Goal: Check status: Check status

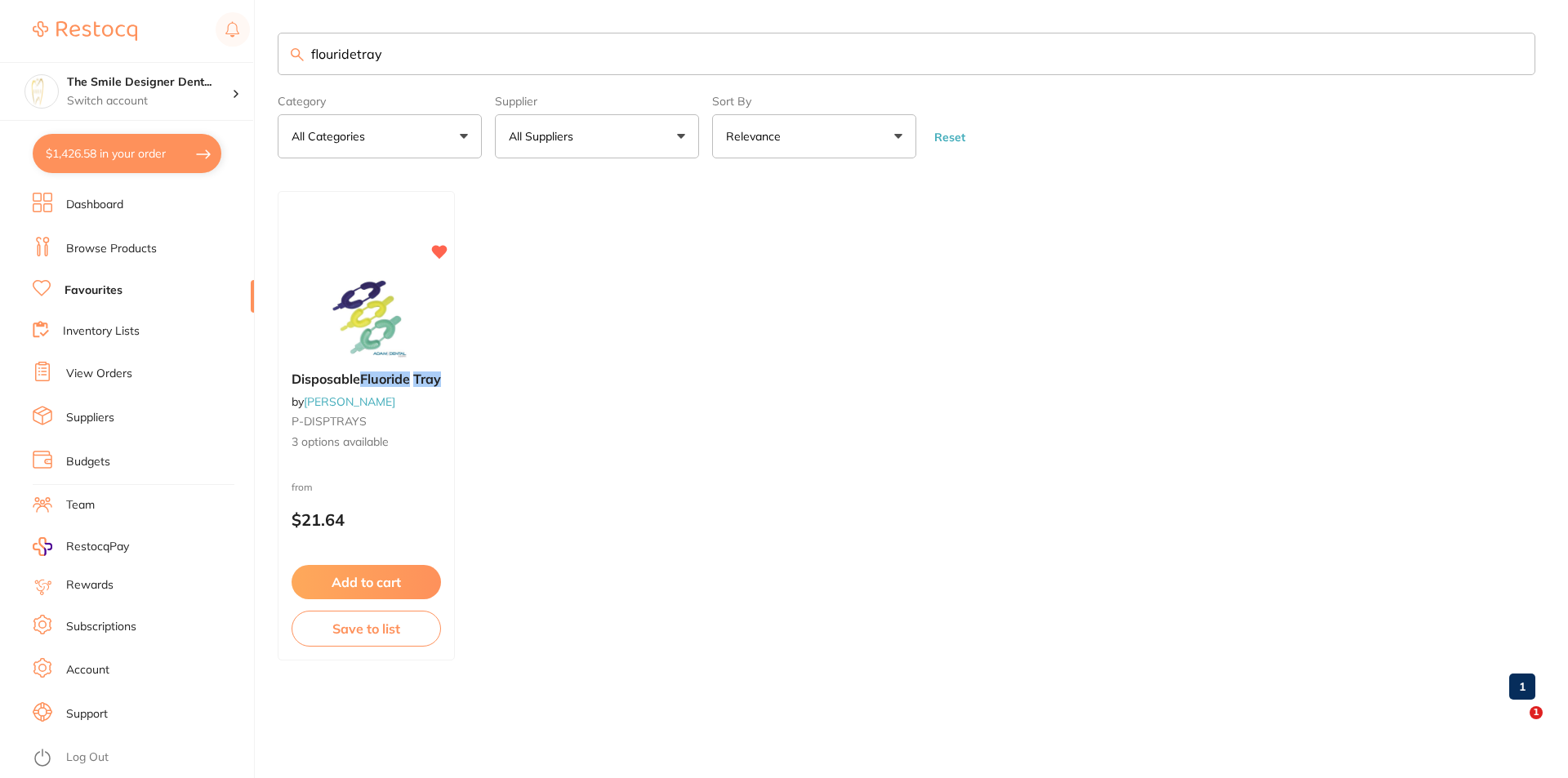
click at [142, 159] on button "$1,426.58 in your order" at bounding box center [126, 153] width 189 height 39
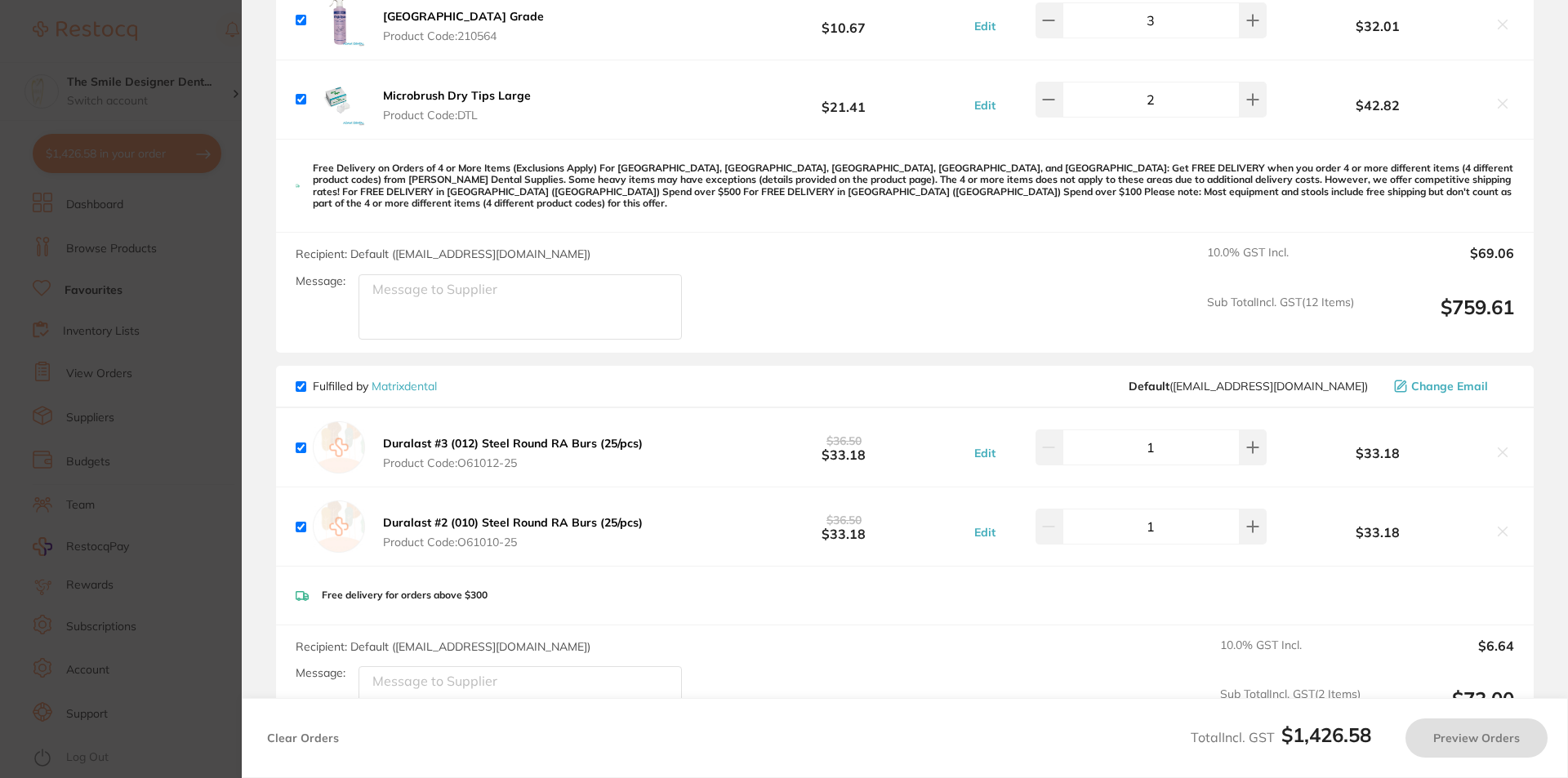
checkbox input "false"
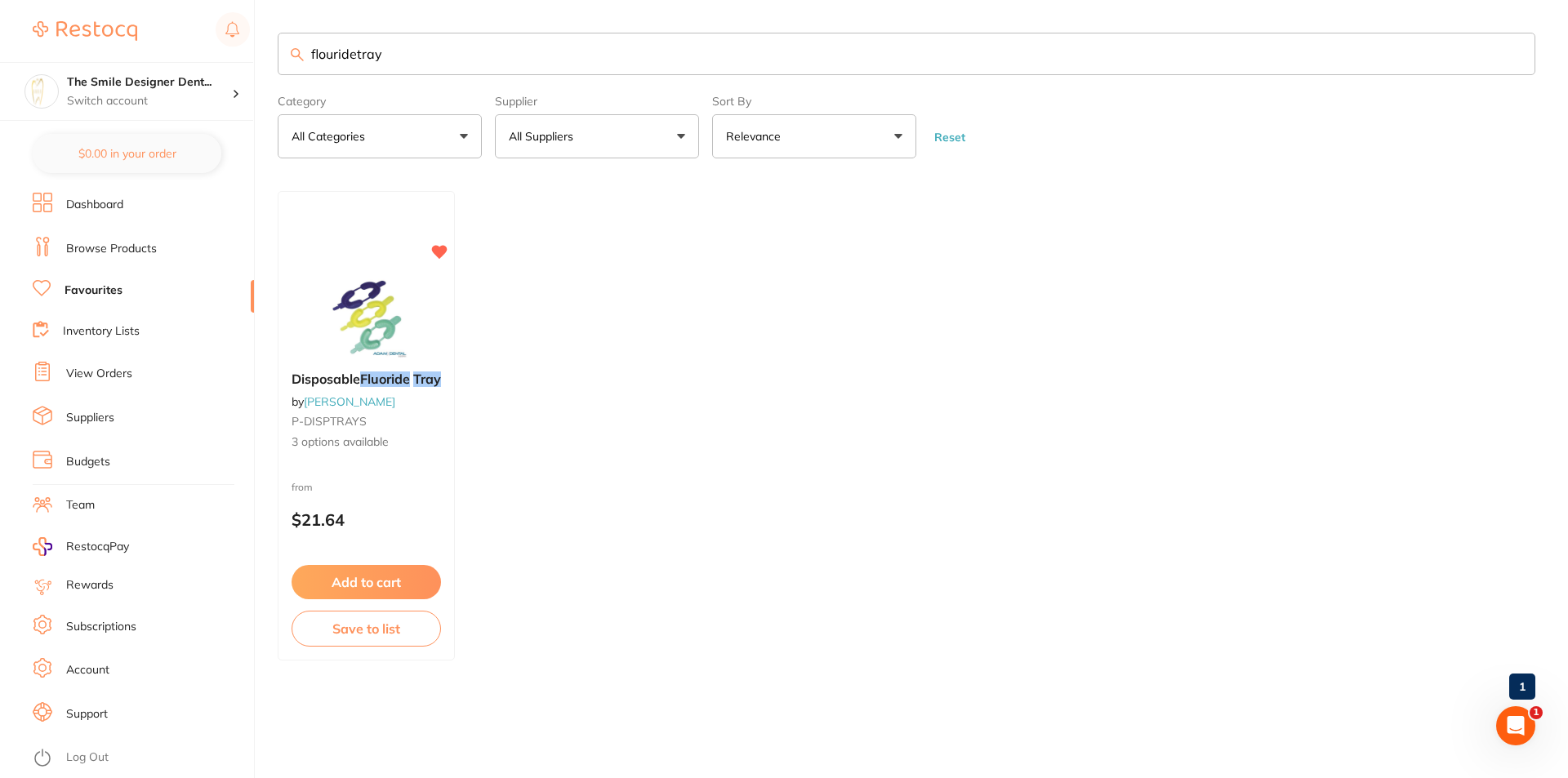
click at [121, 371] on link "View Orders" at bounding box center [100, 373] width 66 height 16
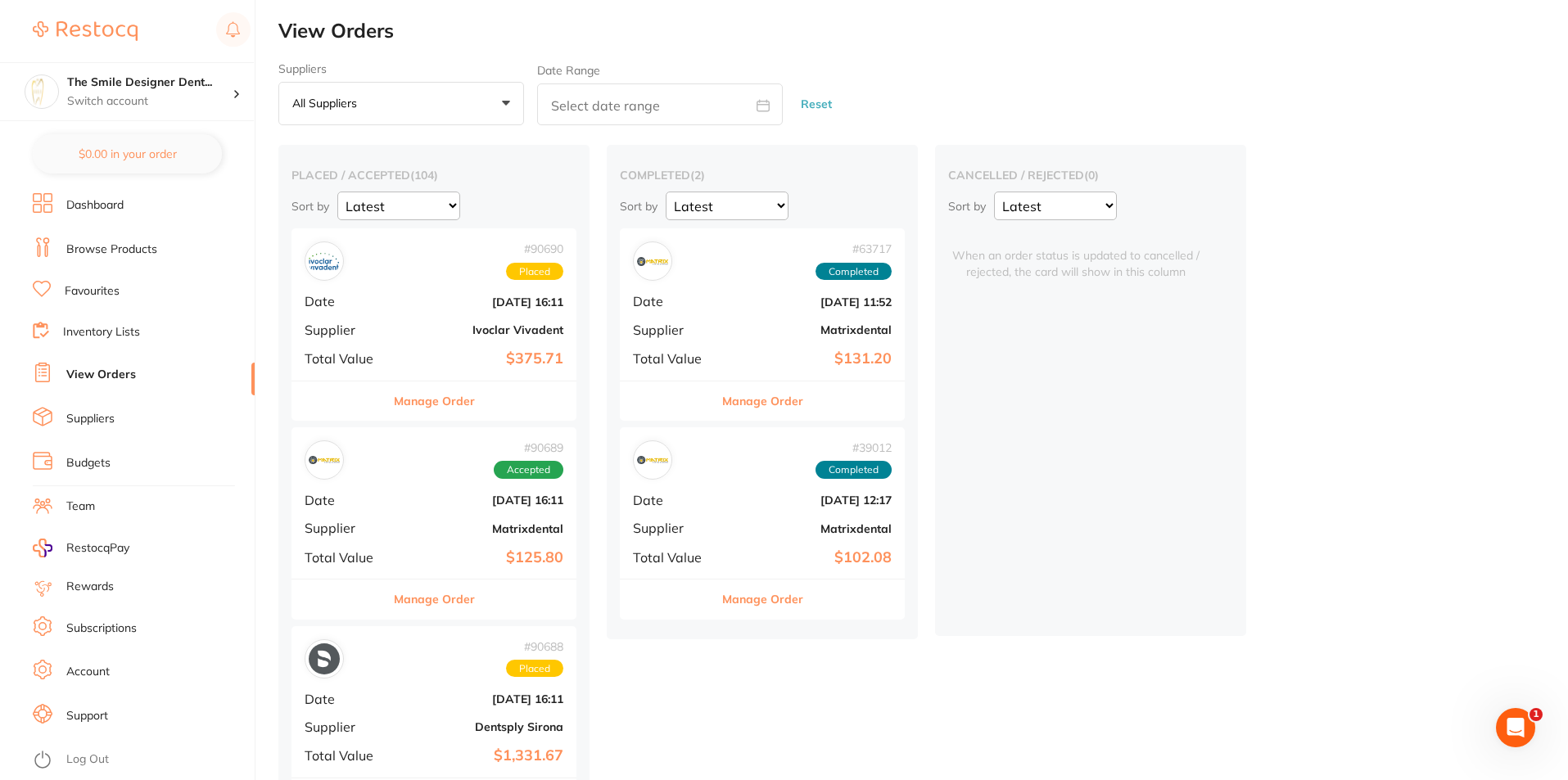
click at [100, 376] on link "View Orders" at bounding box center [101, 374] width 70 height 16
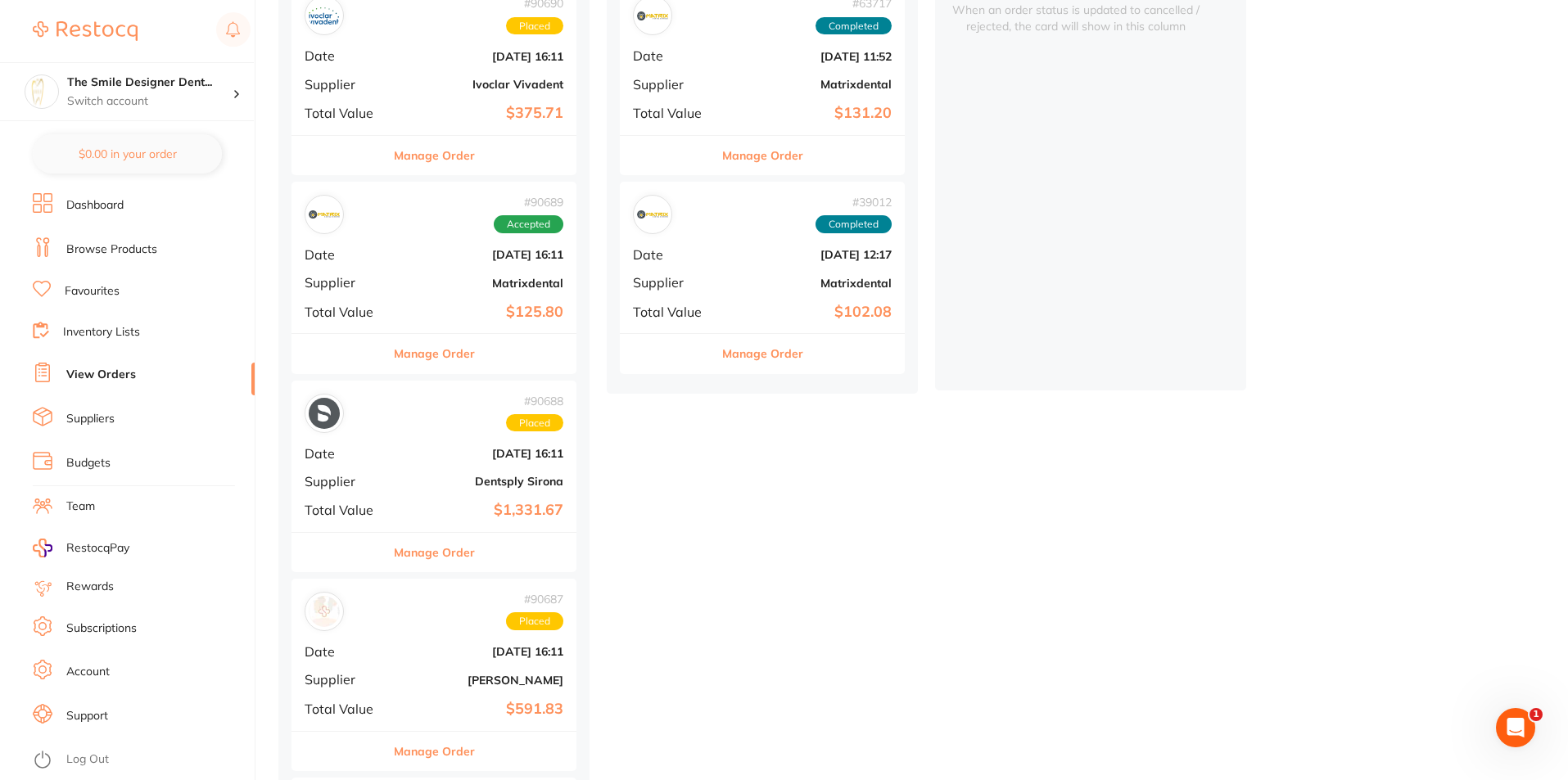
click at [451, 752] on button "Manage Order" at bounding box center [434, 751] width 81 height 39
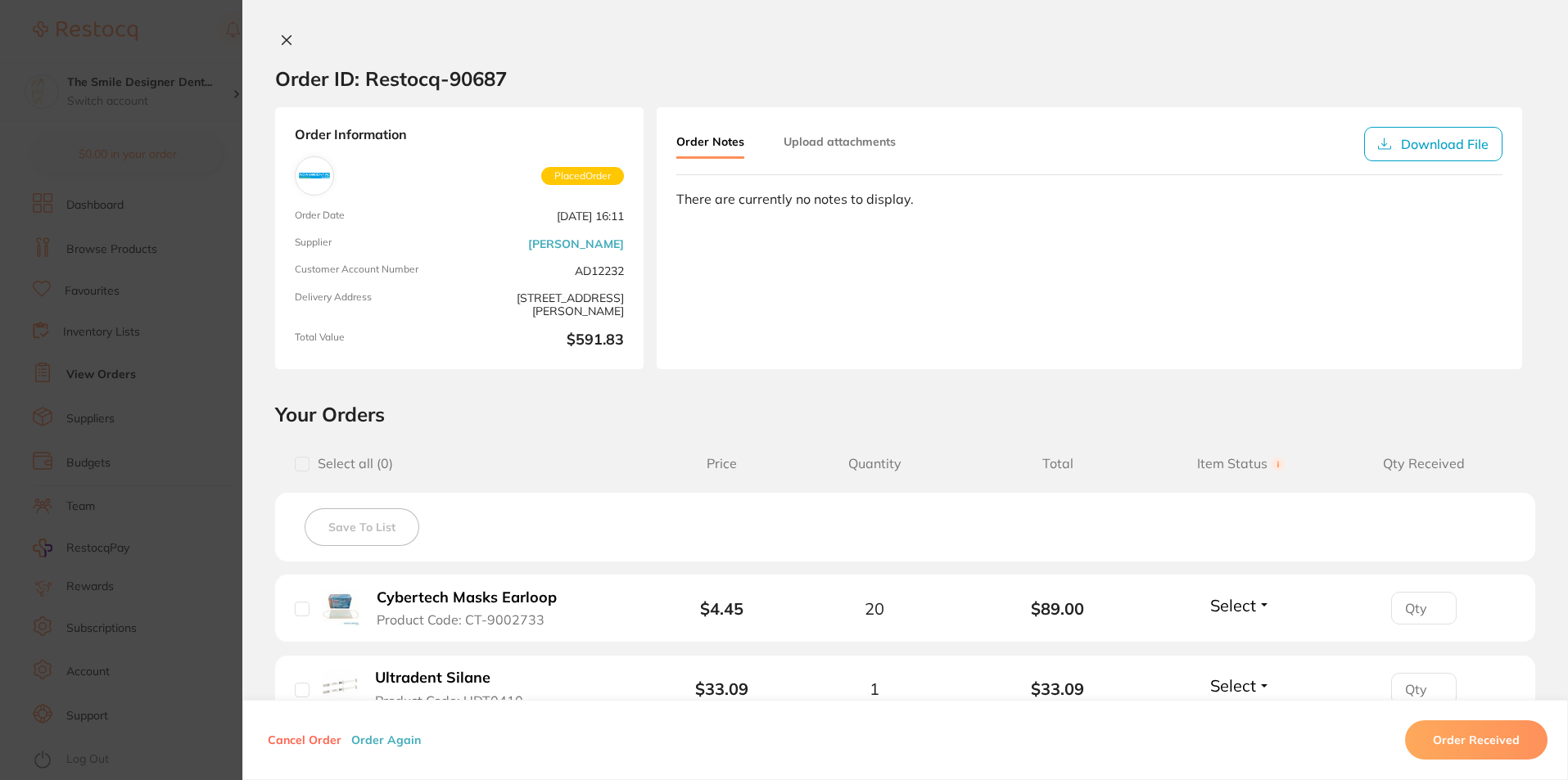
click at [280, 40] on icon at bounding box center [287, 40] width 13 height 13
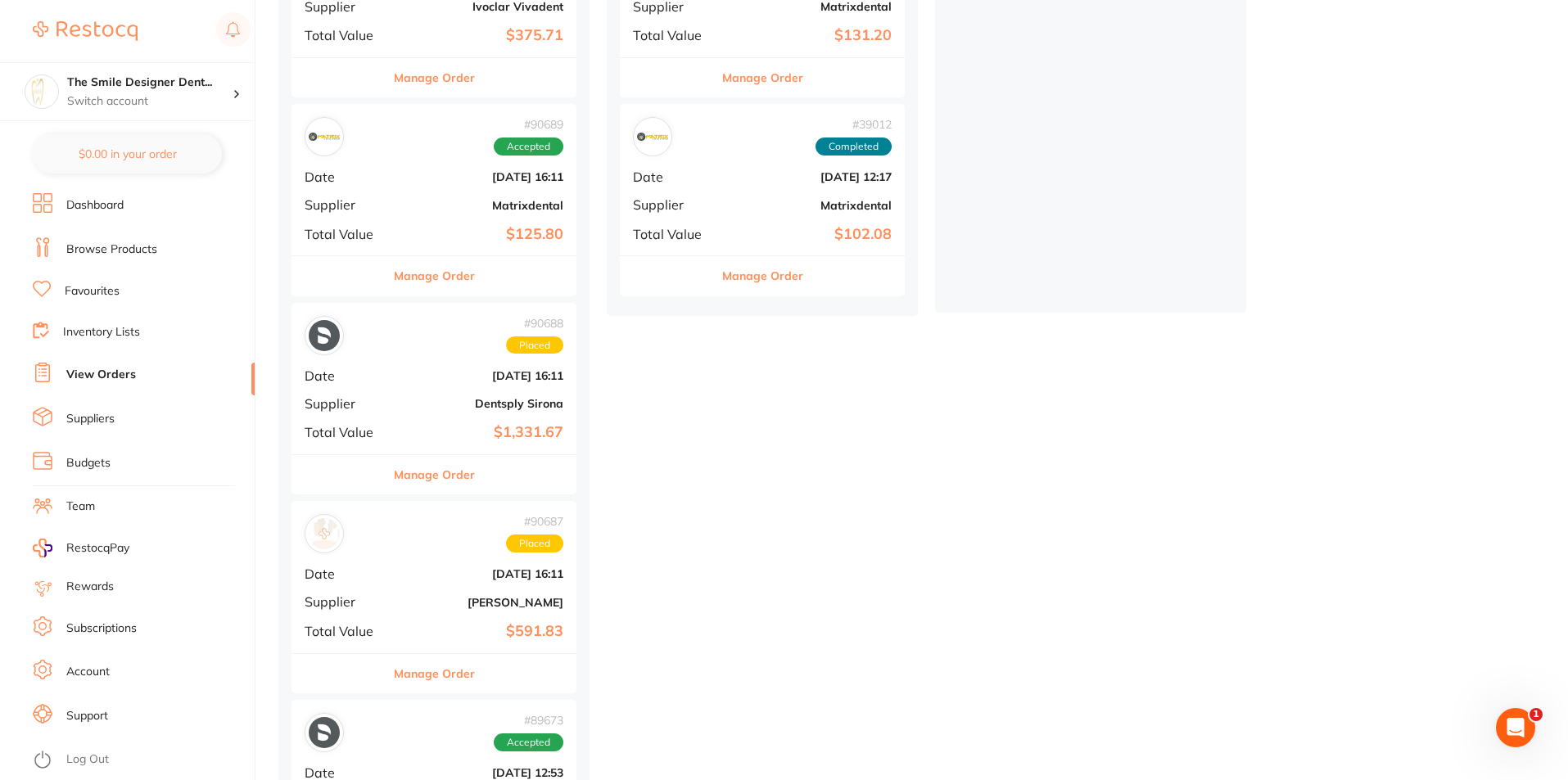
scroll to position [328, 0]
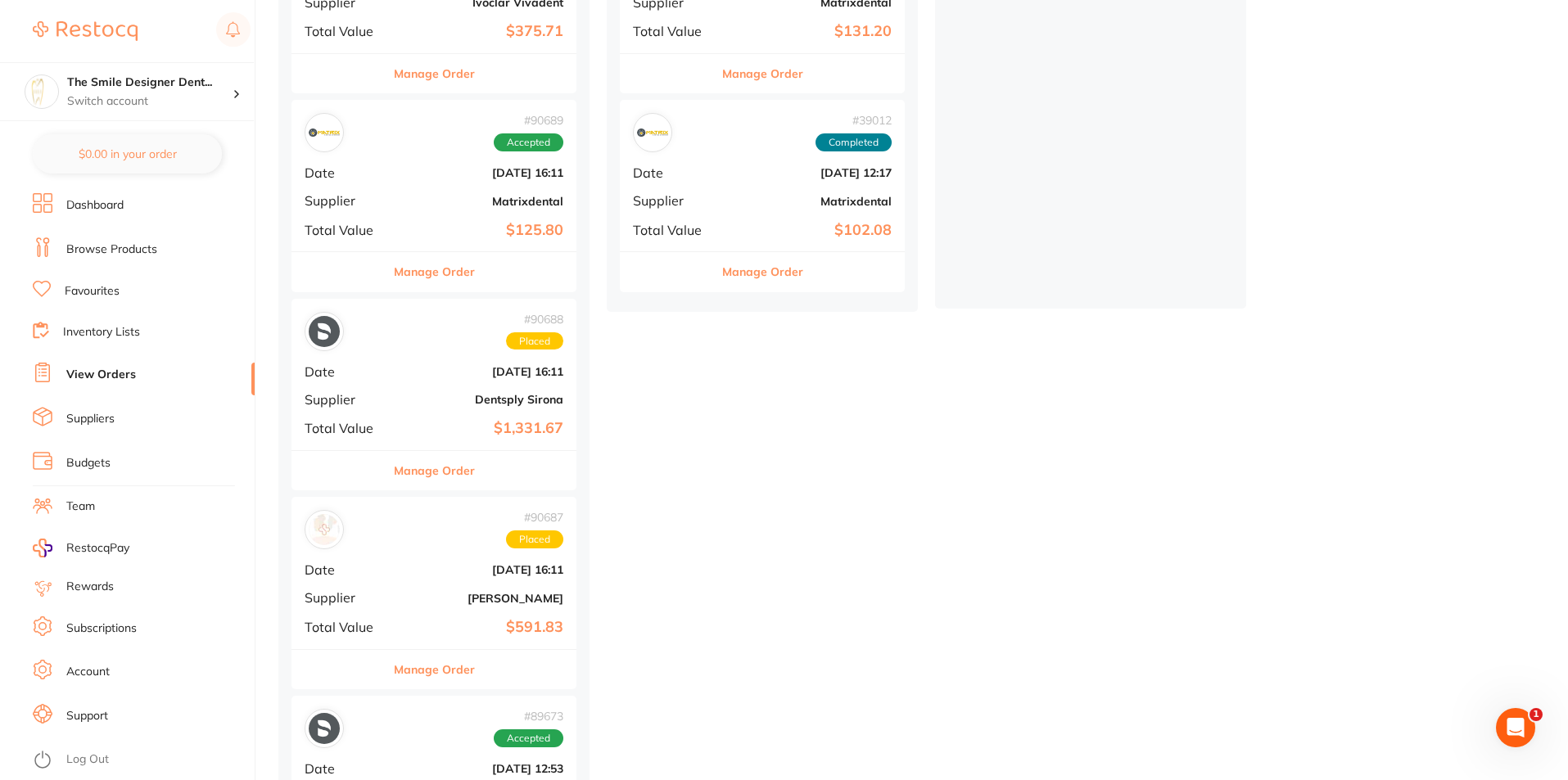
click at [117, 370] on link "View Orders" at bounding box center [101, 374] width 70 height 16
